Goal: Task Accomplishment & Management: Manage account settings

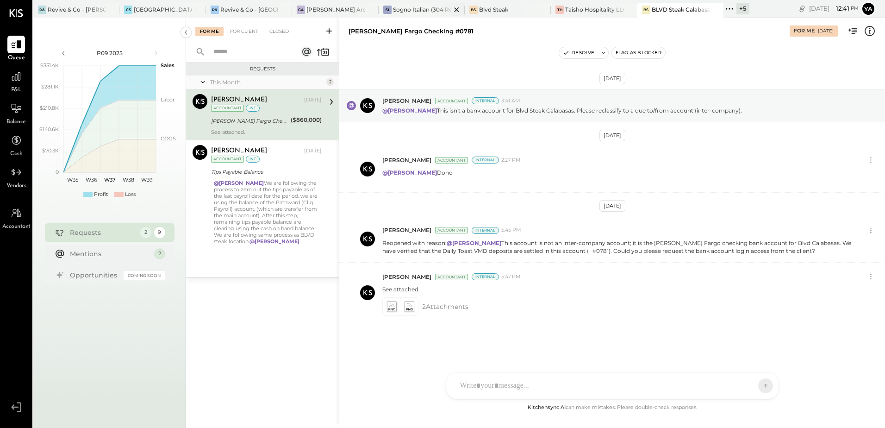
click at [420, 8] on div "Sogno Italian (304 Restaurant)" at bounding box center [422, 10] width 58 height 8
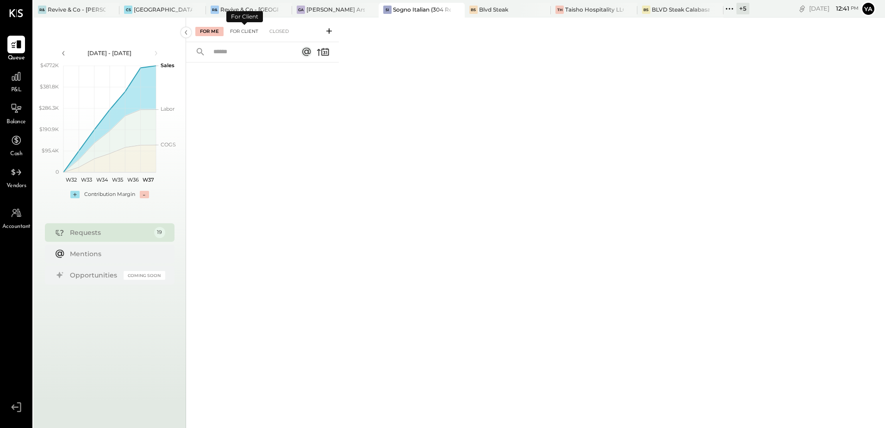
click at [247, 31] on div "For Client" at bounding box center [245, 31] width 38 height 9
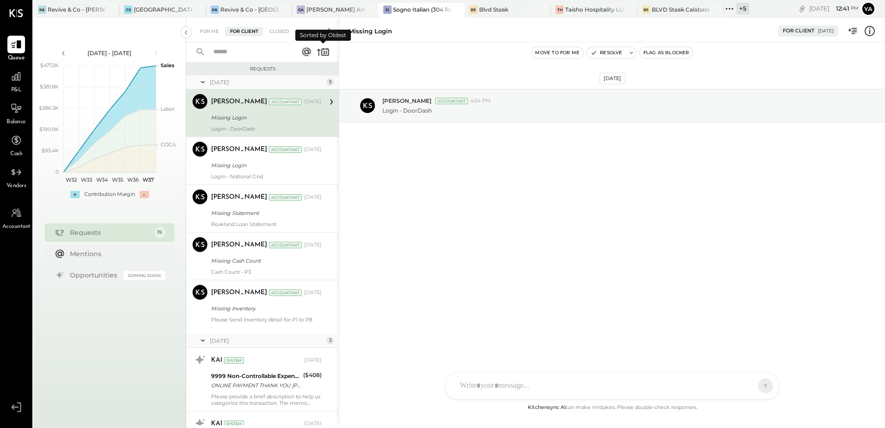
click at [323, 48] on icon at bounding box center [323, 49] width 0 height 2
